Goal: Task Accomplishment & Management: Manage account settings

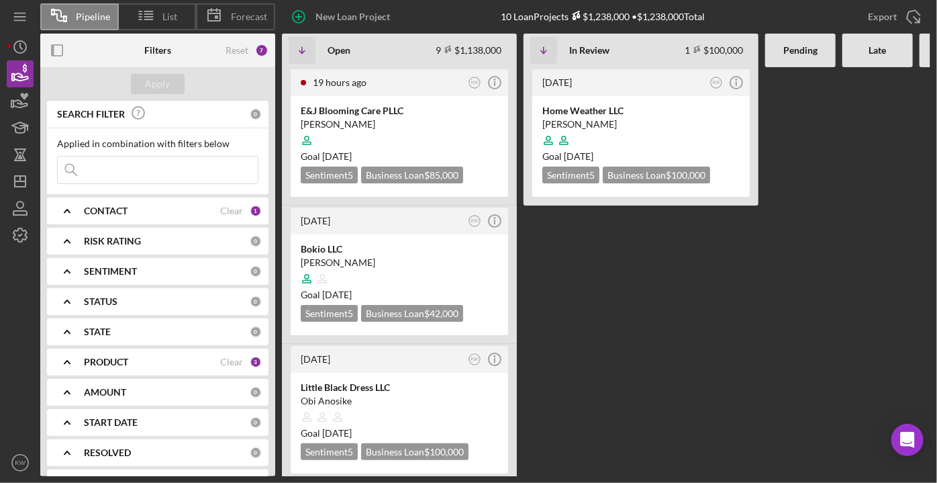
click at [157, 166] on input at bounding box center [158, 169] width 200 height 27
click at [585, 126] on div "[PERSON_NAME]" at bounding box center [641, 124] width 197 height 13
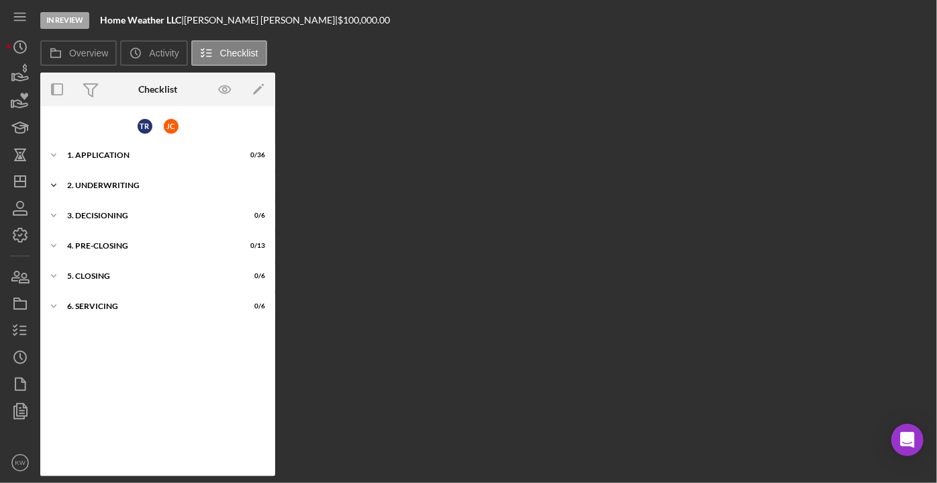
click at [73, 185] on div "2. Underwriting" at bounding box center [162, 185] width 191 height 8
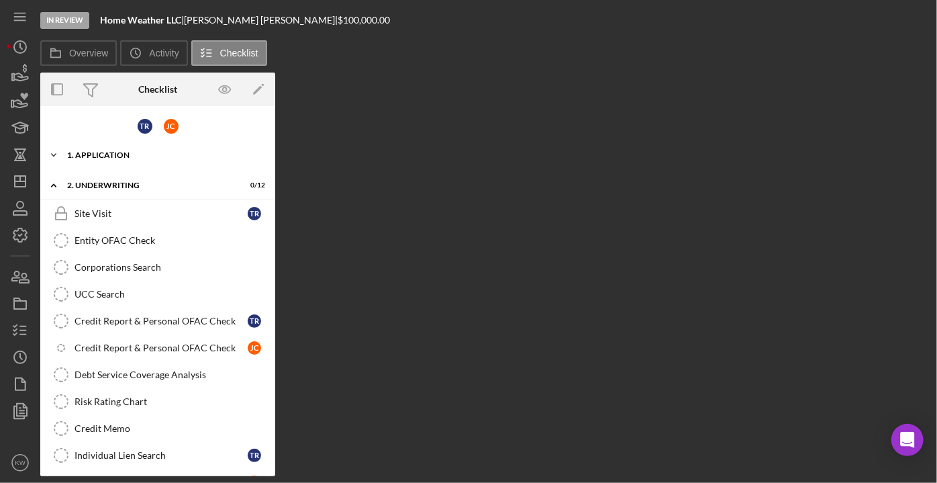
click at [98, 145] on div "Icon/Expander 1. Application 0 / 36" at bounding box center [157, 155] width 235 height 27
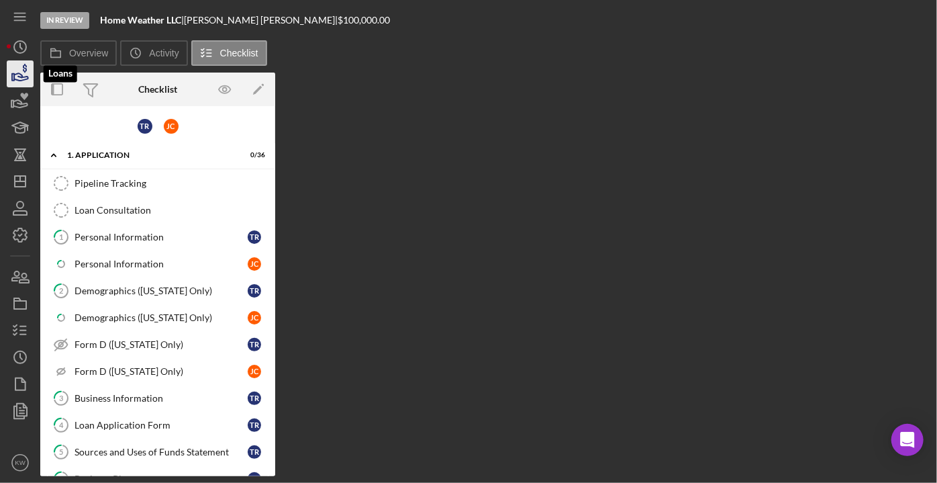
click at [23, 82] on icon "button" at bounding box center [20, 74] width 34 height 34
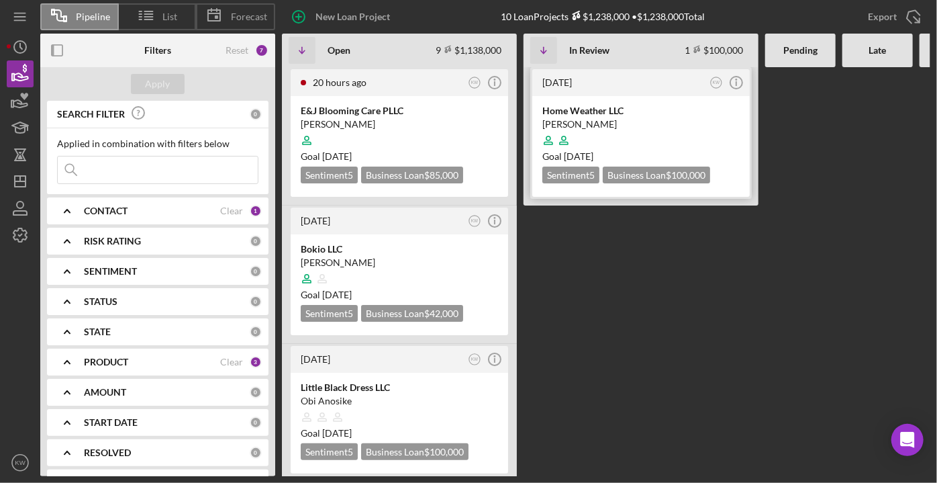
click at [565, 111] on div "Home Weather LLC" at bounding box center [641, 110] width 197 height 13
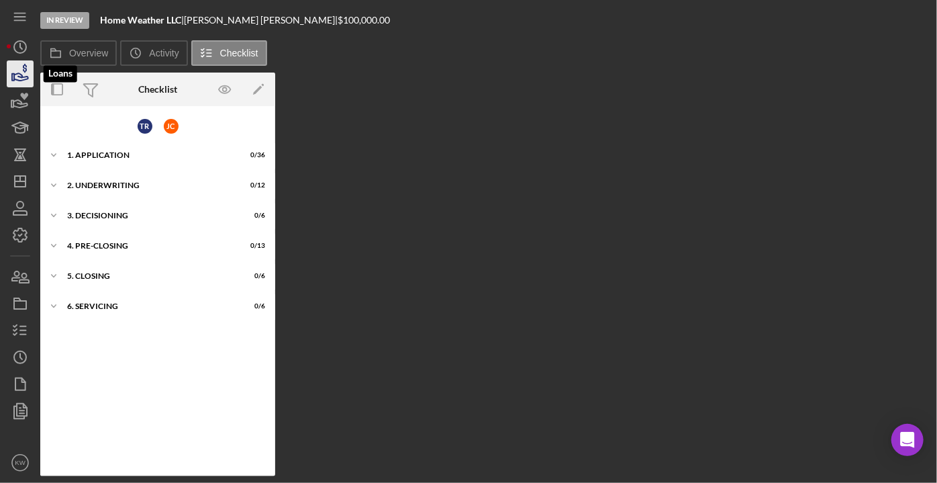
click at [21, 69] on icon "button" at bounding box center [20, 74] width 34 height 34
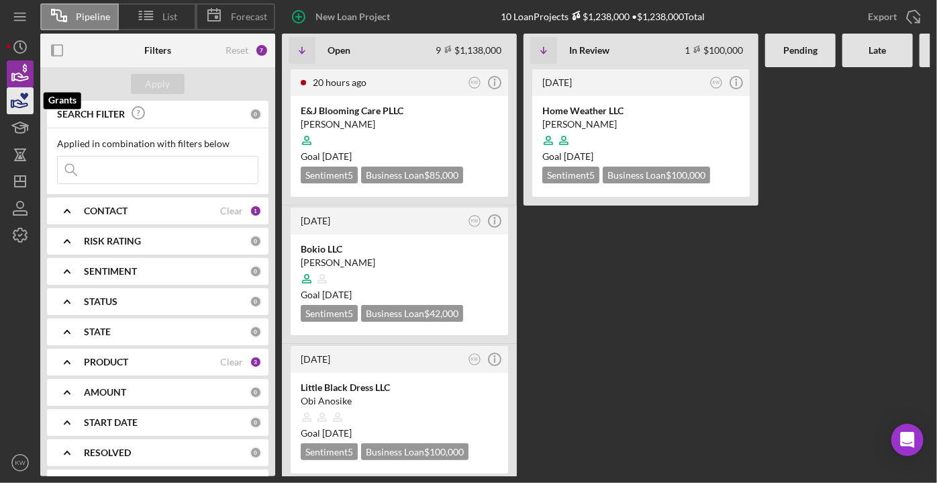
click at [19, 99] on icon "button" at bounding box center [20, 101] width 34 height 34
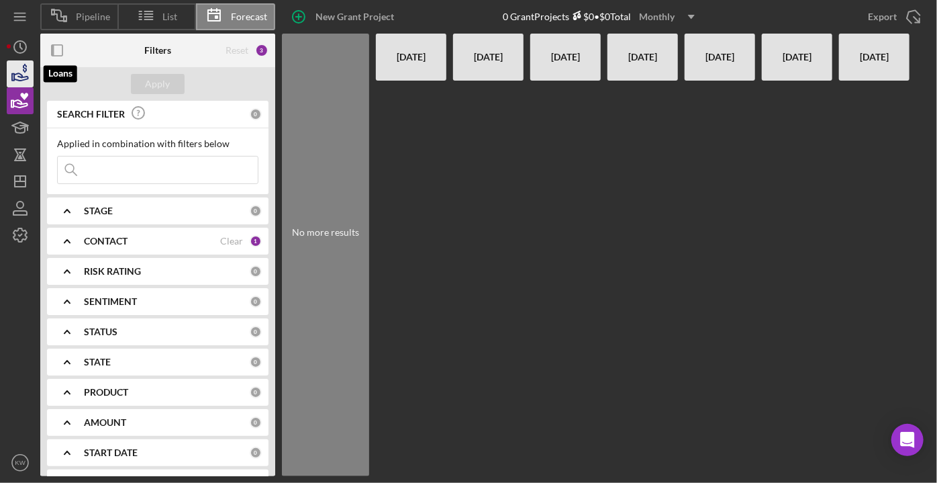
click at [17, 74] on icon "button" at bounding box center [21, 76] width 14 height 7
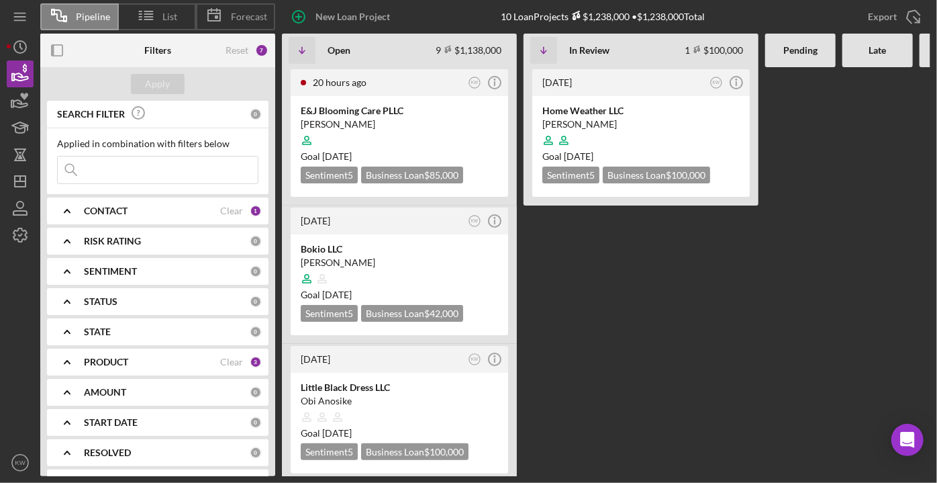
click at [135, 167] on input at bounding box center [158, 169] width 200 height 27
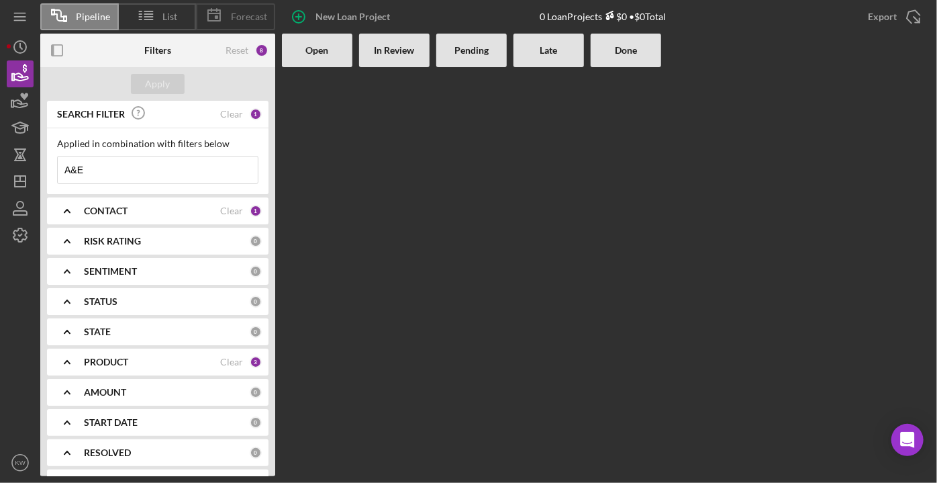
type input "A&E"
click at [242, 11] on span "Forecast" at bounding box center [249, 16] width 36 height 11
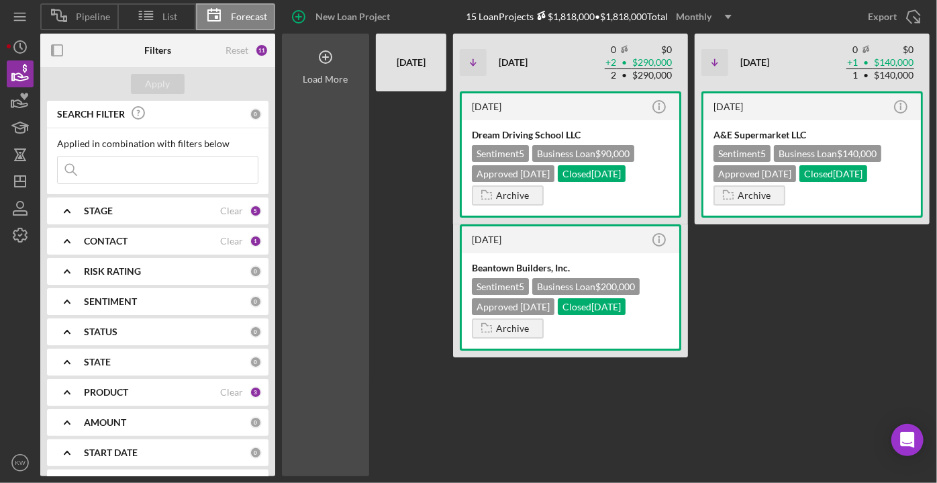
click at [334, 50] on icon at bounding box center [326, 57] width 34 height 34
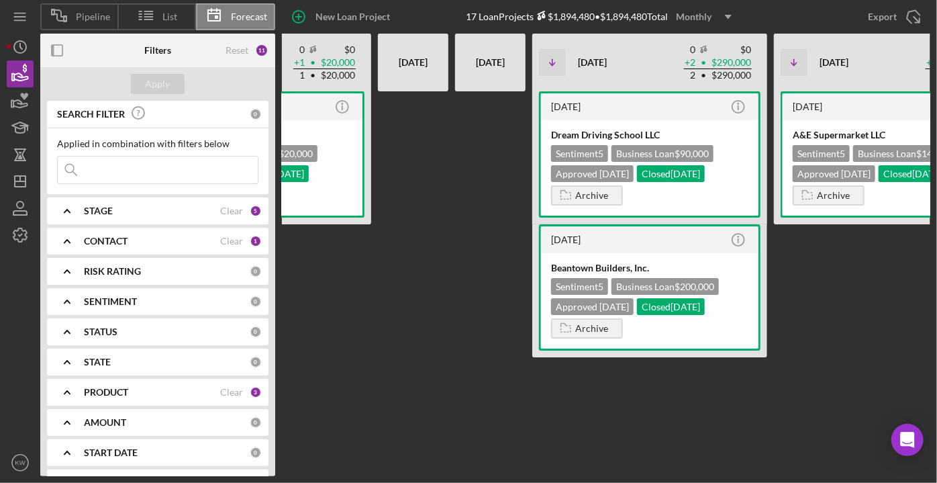
scroll to position [0, 700]
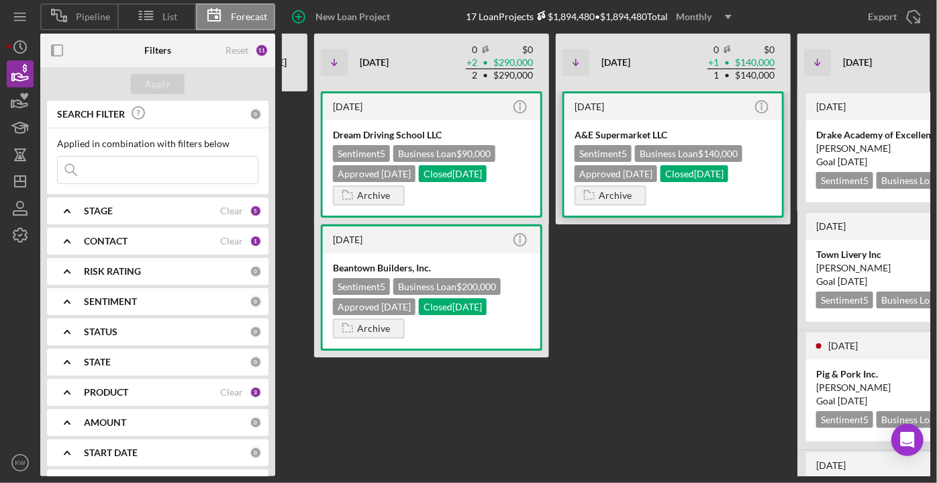
click at [718, 112] on div "[DATE] Icon/Info" at bounding box center [674, 106] width 218 height 27
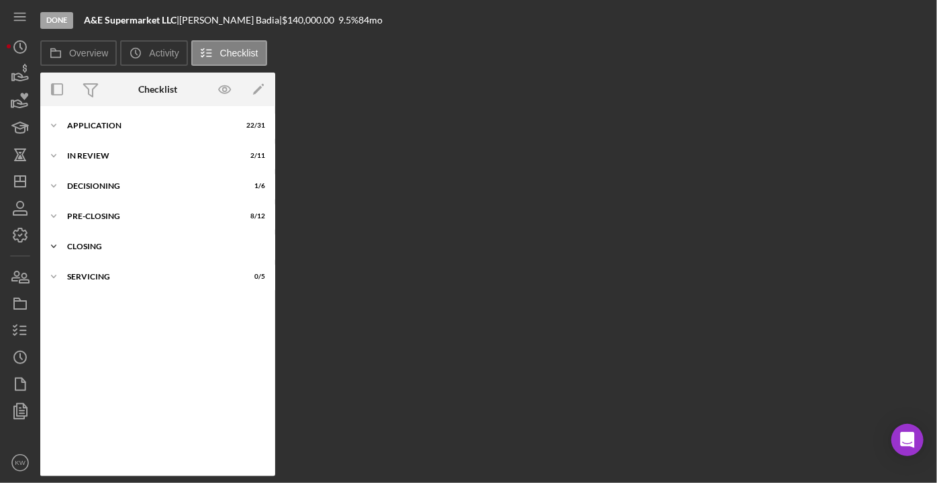
click at [91, 241] on div "Icon/Expander Closing 5 / 6" at bounding box center [157, 246] width 235 height 27
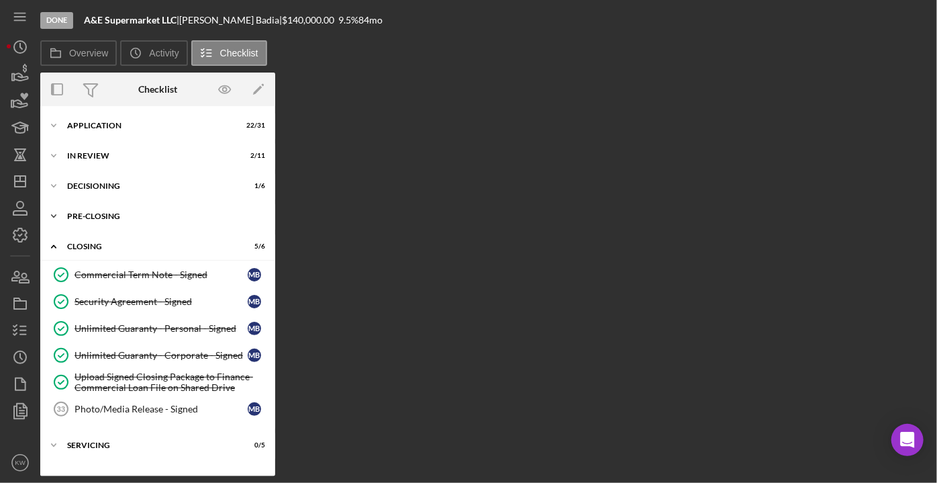
click at [95, 219] on div "Pre-Closing" at bounding box center [162, 216] width 191 height 8
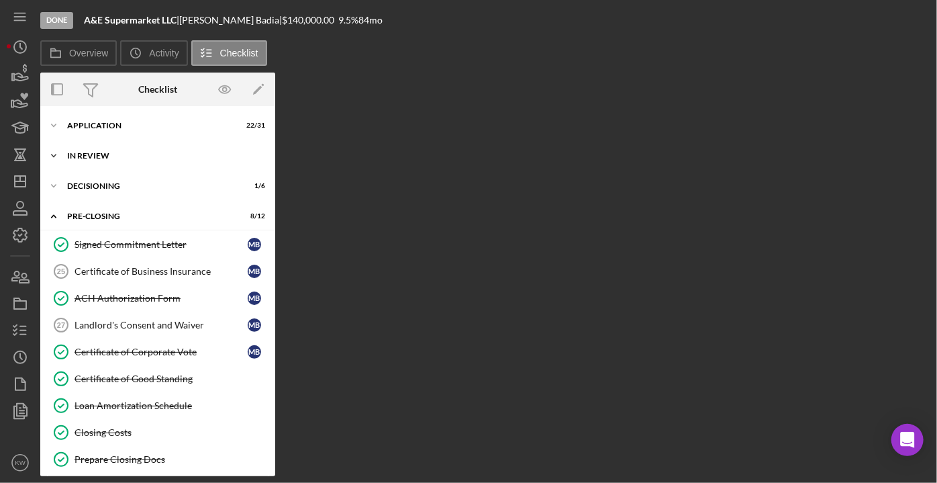
click at [91, 154] on div "In Review" at bounding box center [162, 156] width 191 height 8
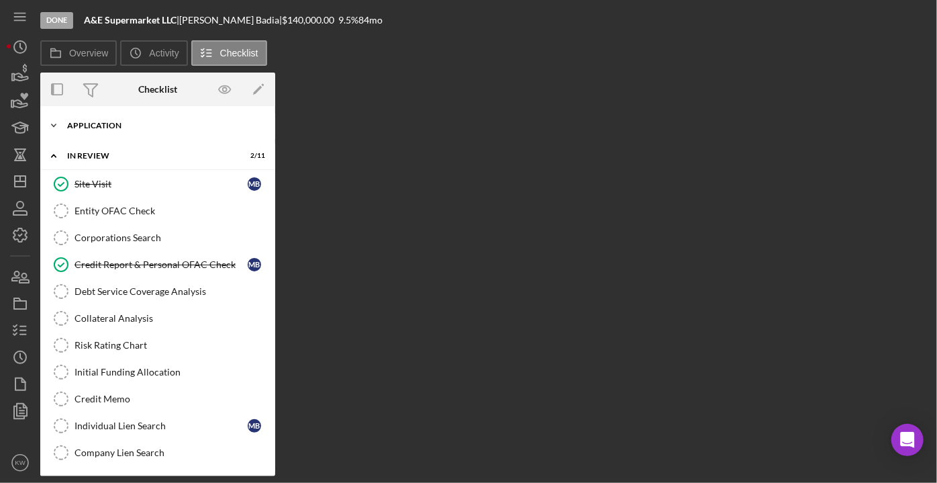
click at [91, 115] on div "Icon/Expander Application 22 / 31" at bounding box center [157, 125] width 235 height 27
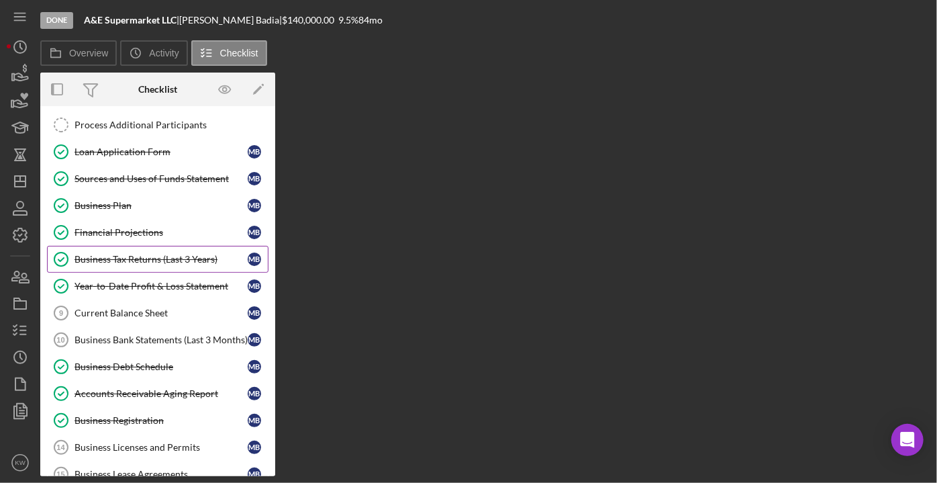
scroll to position [366, 0]
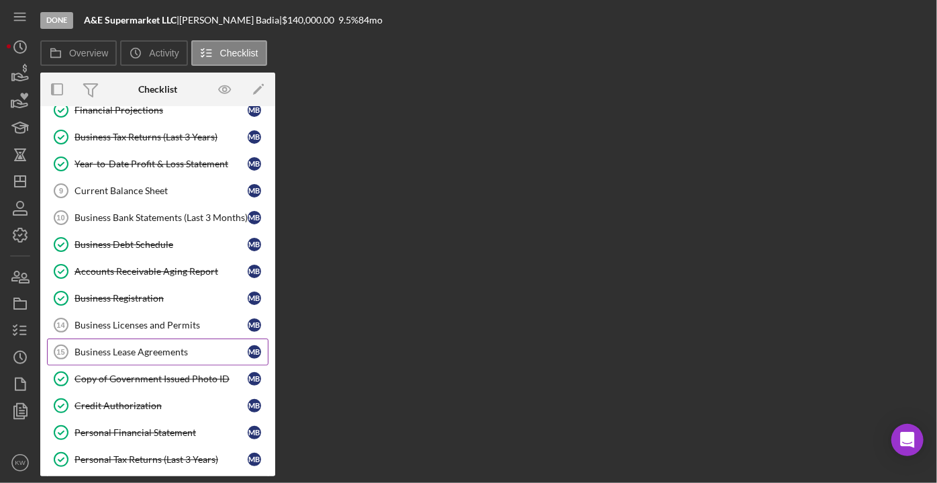
click at [152, 346] on div "Business Lease Agreements" at bounding box center [161, 351] width 173 height 11
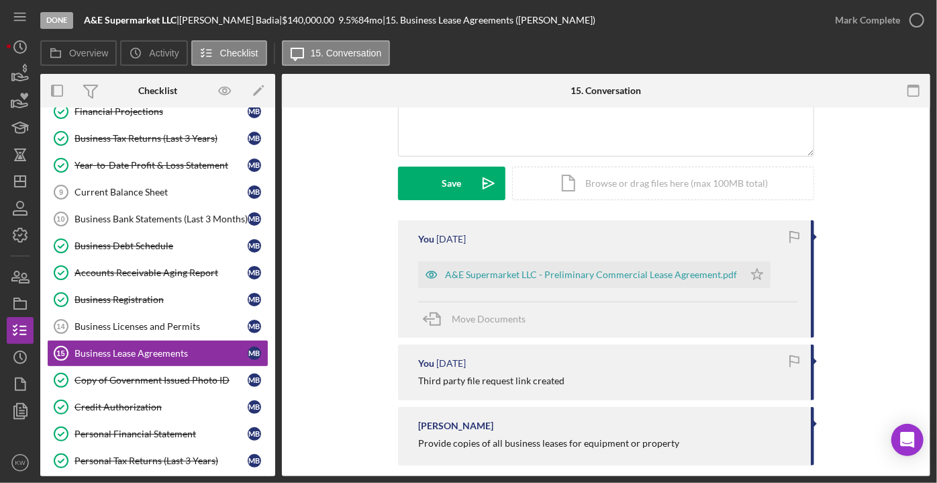
scroll to position [79, 0]
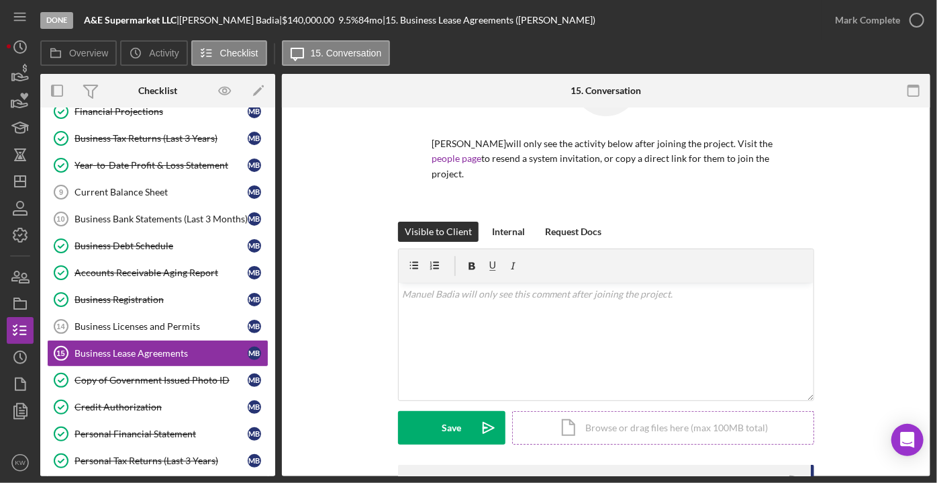
click at [620, 411] on div "Icon/Document Browse or drag files here (max 100MB total) Tap to choose files o…" at bounding box center [663, 428] width 302 height 34
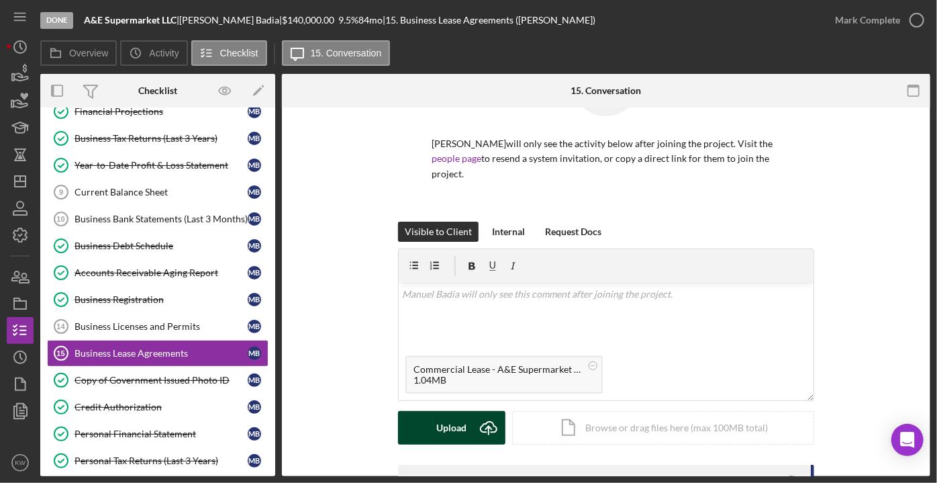
click at [477, 411] on icon "Icon/Upload" at bounding box center [489, 428] width 34 height 34
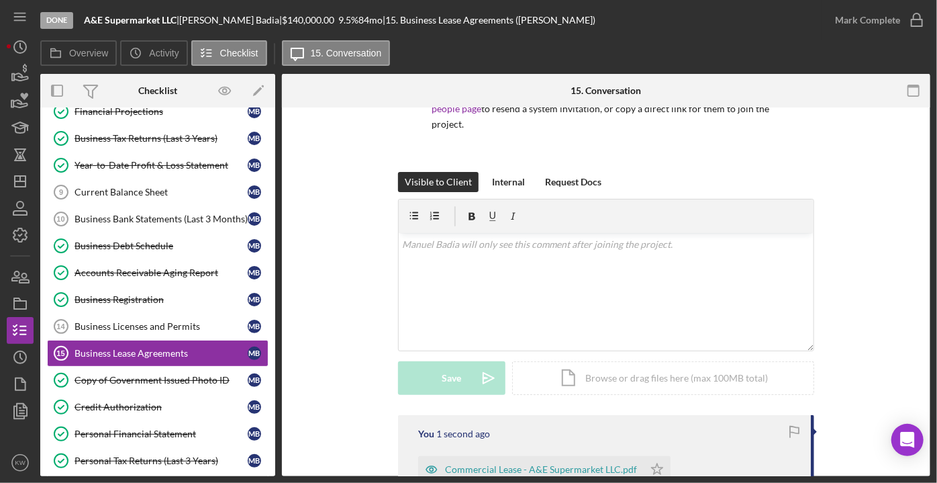
scroll to position [201, 0]
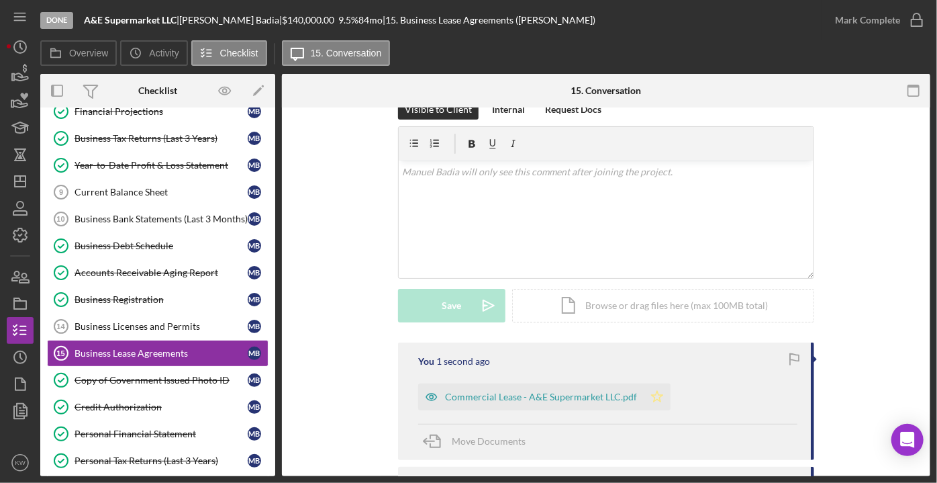
click at [655, 383] on icon "Icon/Star" at bounding box center [657, 396] width 27 height 27
click at [918, 19] on polyline "button" at bounding box center [916, 20] width 5 height 3
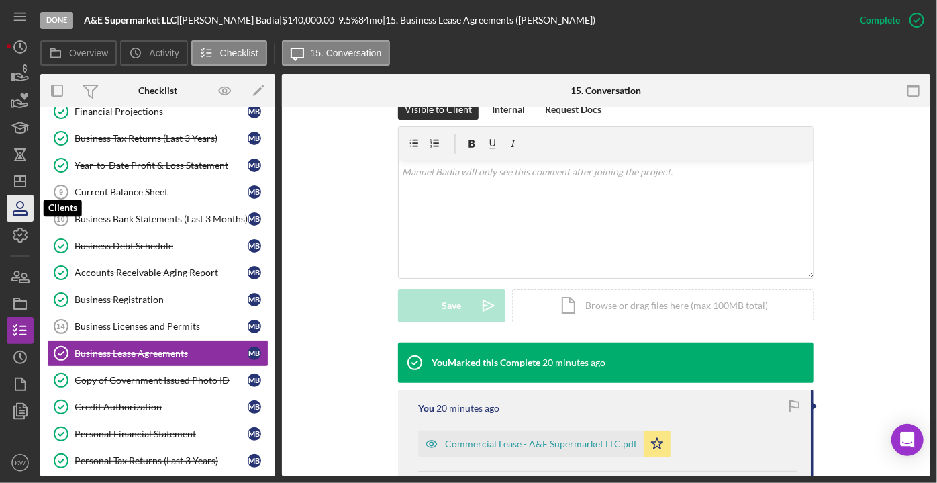
click at [13, 213] on icon "button" at bounding box center [19, 213] width 13 height 4
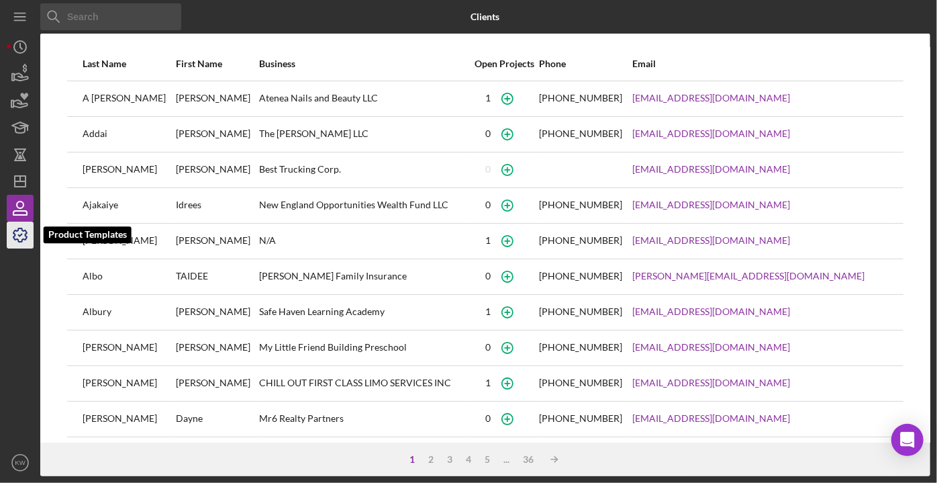
click at [26, 226] on icon "button" at bounding box center [20, 235] width 34 height 34
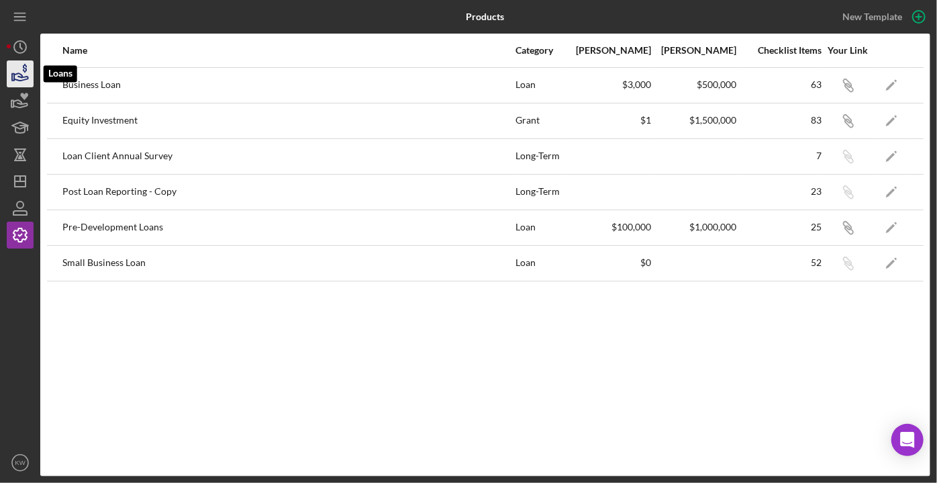
click at [28, 74] on icon "button" at bounding box center [20, 74] width 34 height 34
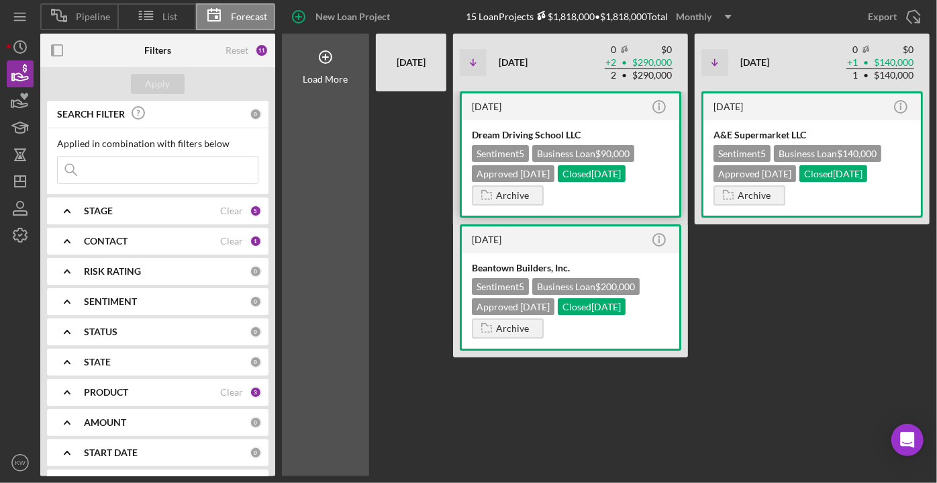
click at [572, 131] on div "Dream Driving School LLC" at bounding box center [570, 134] width 197 height 13
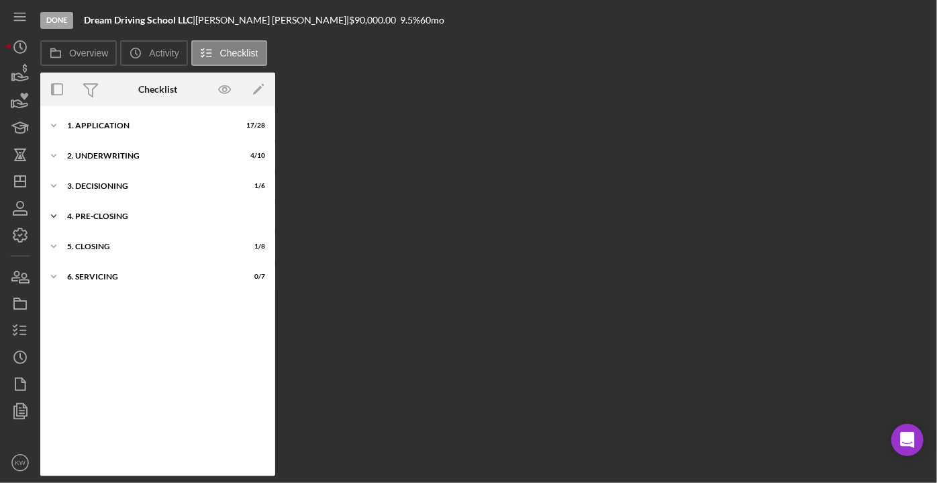
click at [101, 220] on div "4. Pre-Closing" at bounding box center [162, 216] width 191 height 8
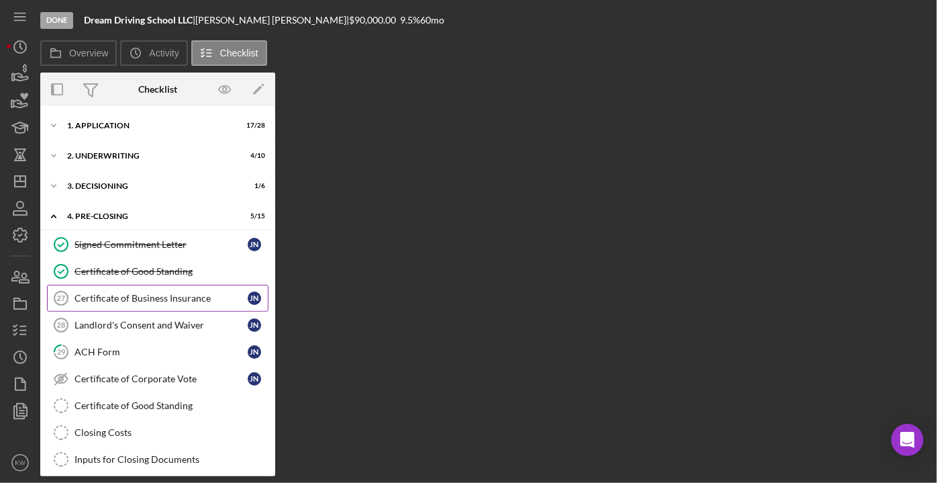
click at [136, 293] on div "Certificate of Business Insurance" at bounding box center [161, 298] width 173 height 11
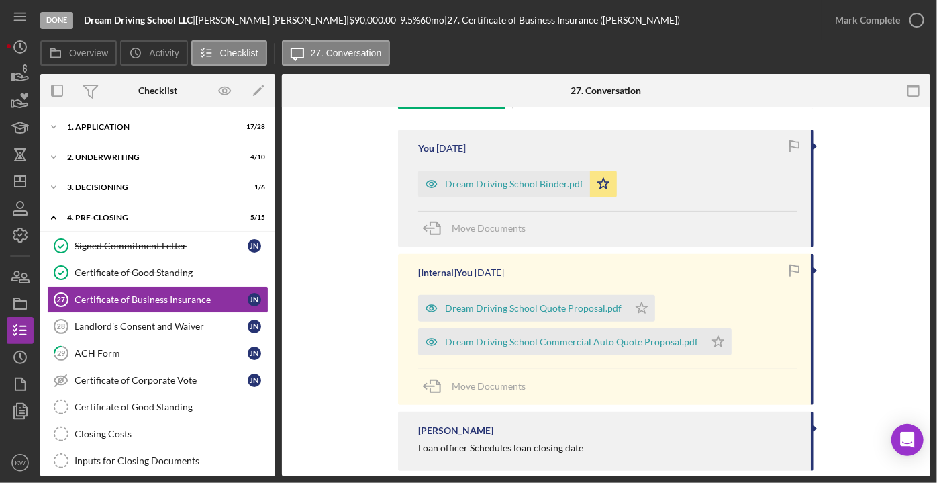
scroll to position [244, 0]
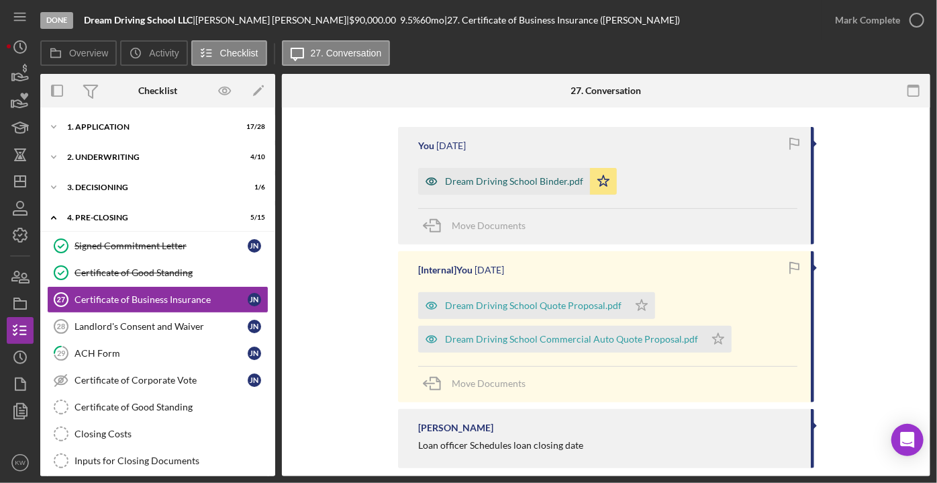
click at [532, 180] on div "Dream Driving School Binder.pdf" at bounding box center [514, 181] width 138 height 11
